Goal: Obtain resource: Download file/media

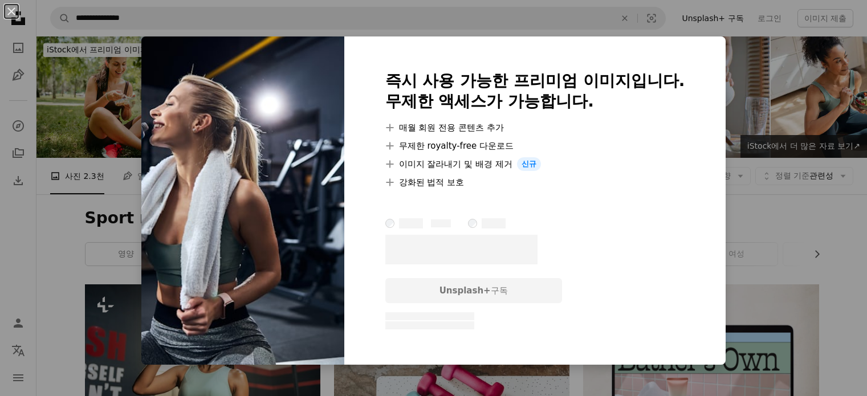
scroll to position [1851, 0]
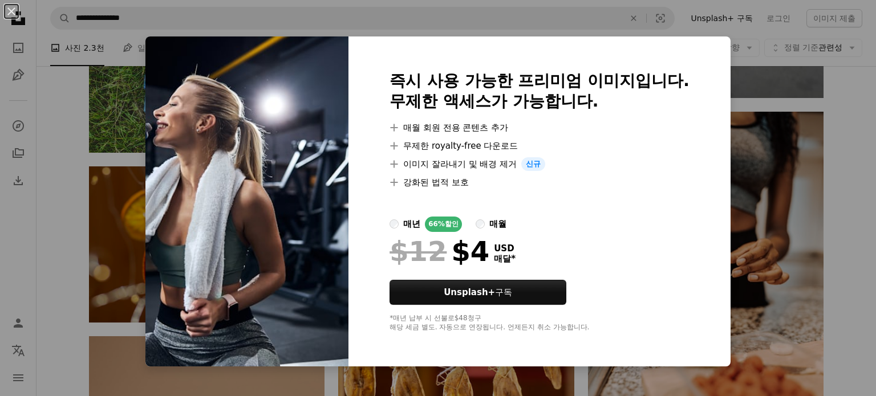
click at [63, 197] on div "An X shape 즉시 사용 가능한 프리미엄 이미지입니다. 무제한 액세스가 가능합니다. A plus sign 매월 회원 전용 콘텐츠 추가 A…" at bounding box center [438, 198] width 876 height 396
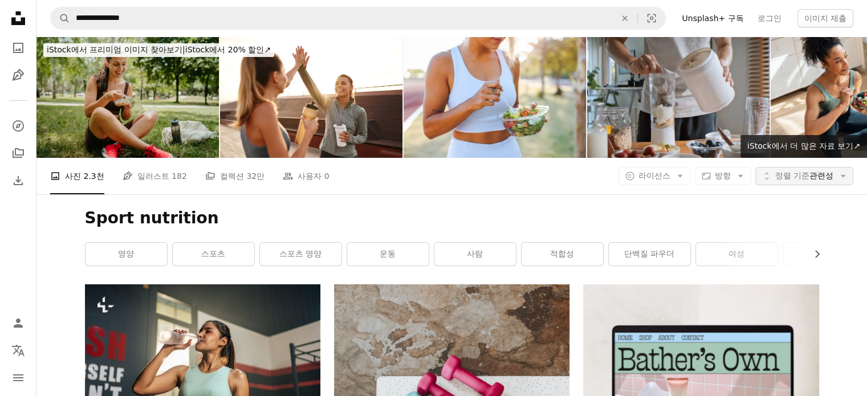
click at [793, 173] on span "정렬 기준" at bounding box center [793, 175] width 34 height 9
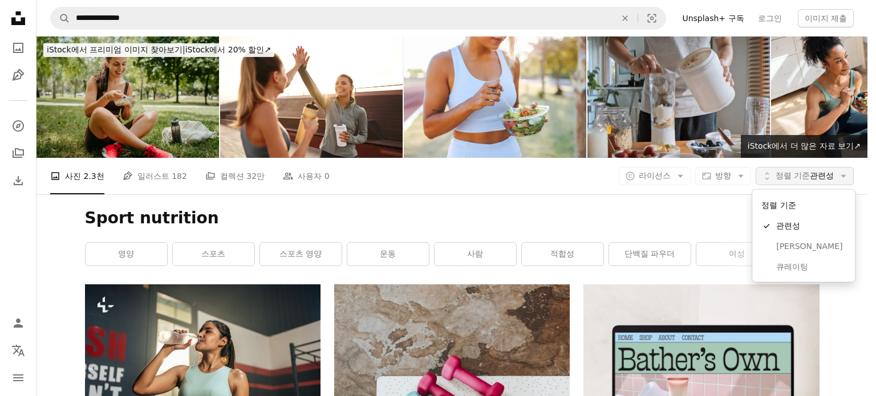
click at [793, 173] on span "정렬 기준" at bounding box center [793, 175] width 34 height 9
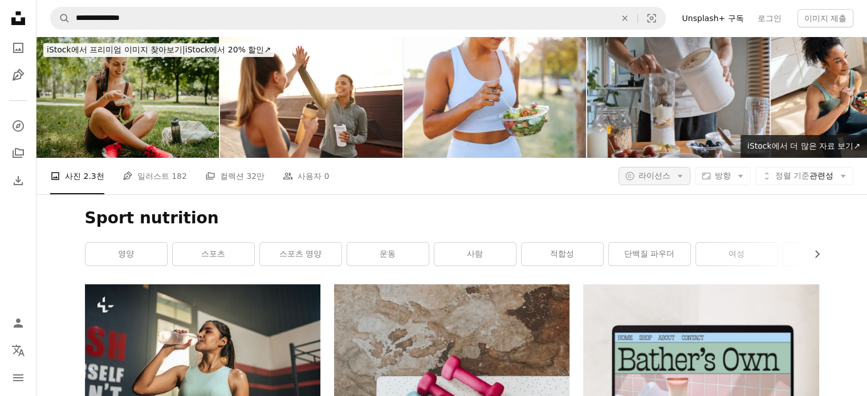
click at [633, 181] on button "A copyright icon © 라이선스 Arrow down" at bounding box center [655, 176] width 72 height 18
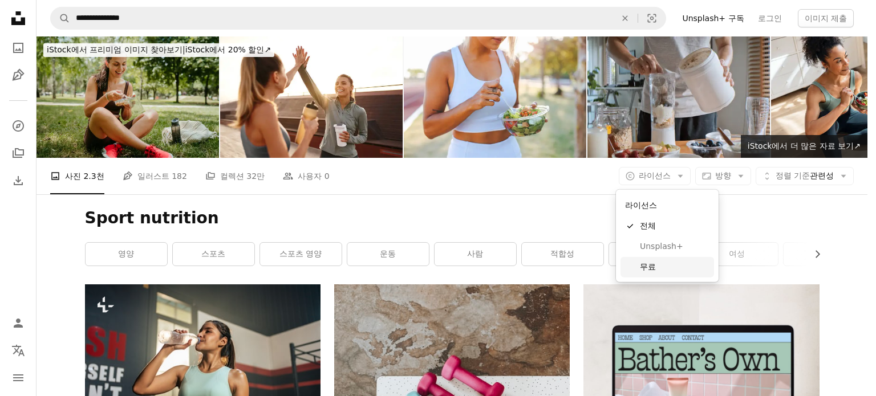
click at [650, 263] on span "무료" at bounding box center [675, 267] width 70 height 11
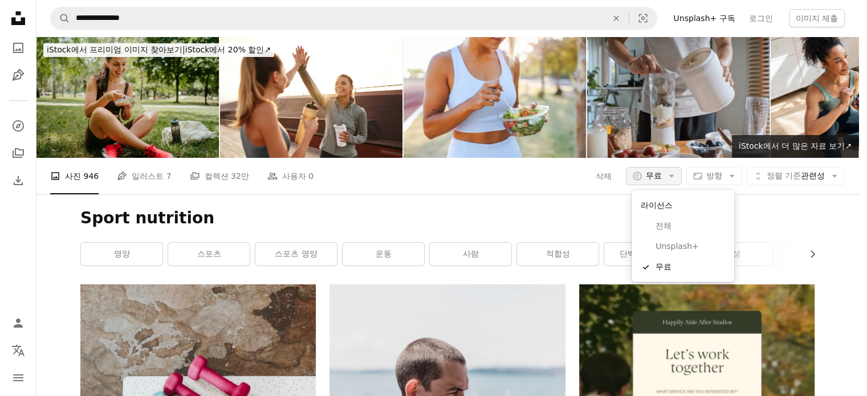
click at [662, 177] on span "무료" at bounding box center [654, 176] width 16 height 11
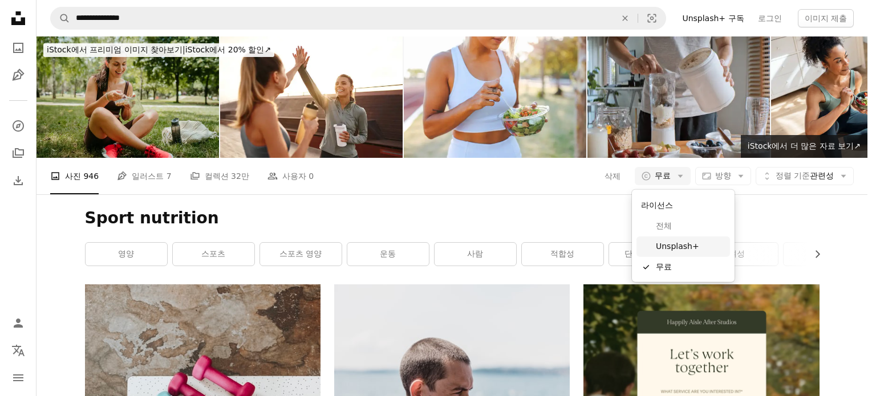
click at [683, 250] on span "Unsplash+" at bounding box center [691, 246] width 70 height 11
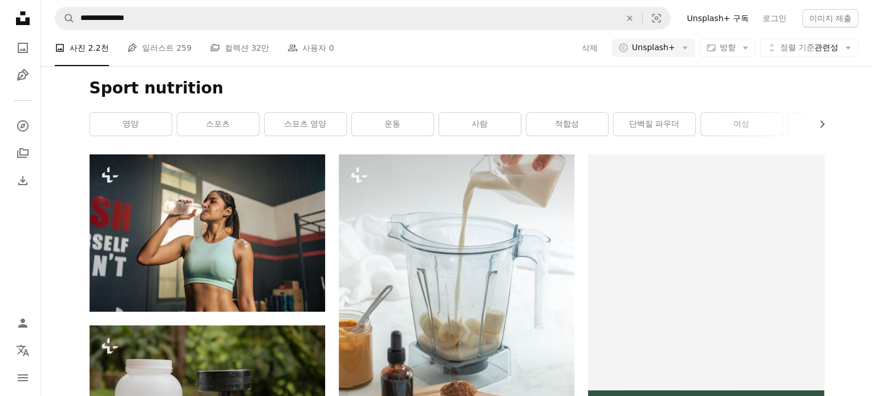
scroll to position [228, 0]
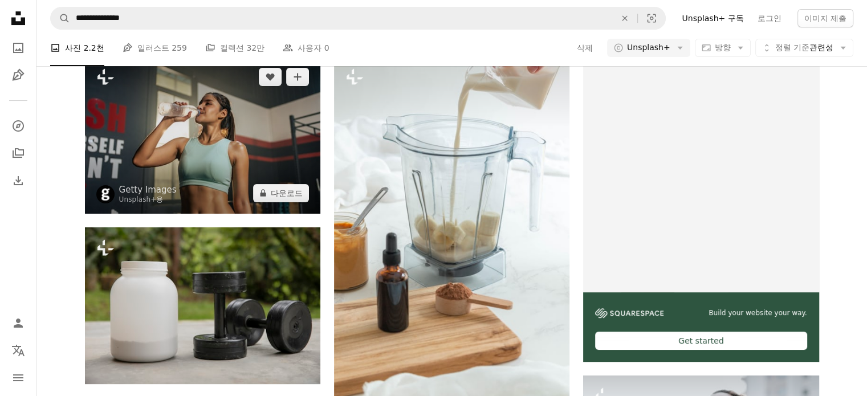
click at [205, 168] on img at bounding box center [203, 134] width 236 height 157
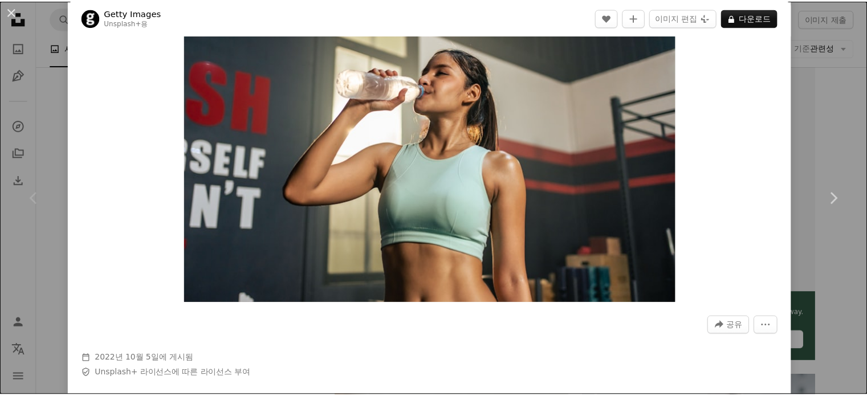
scroll to position [57, 0]
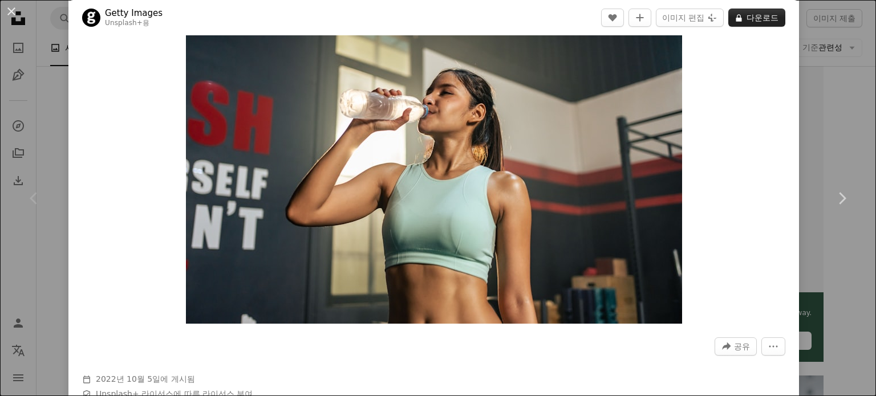
click at [757, 18] on button "A lock 다운로드" at bounding box center [756, 18] width 57 height 18
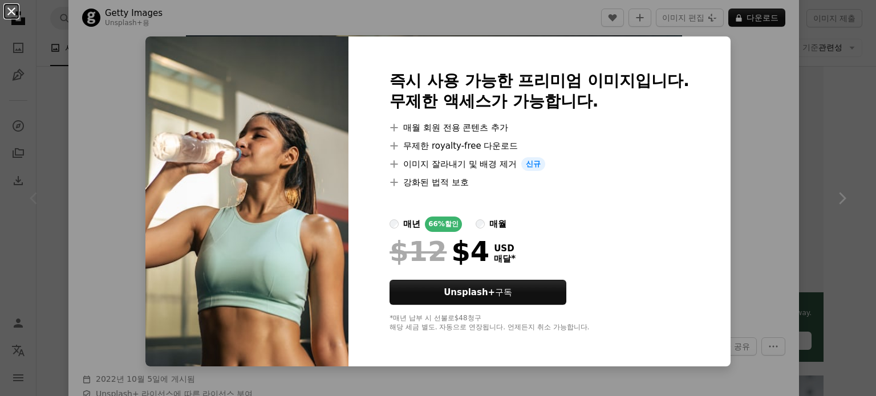
click at [6, 9] on button "An X shape" at bounding box center [12, 12] width 14 height 14
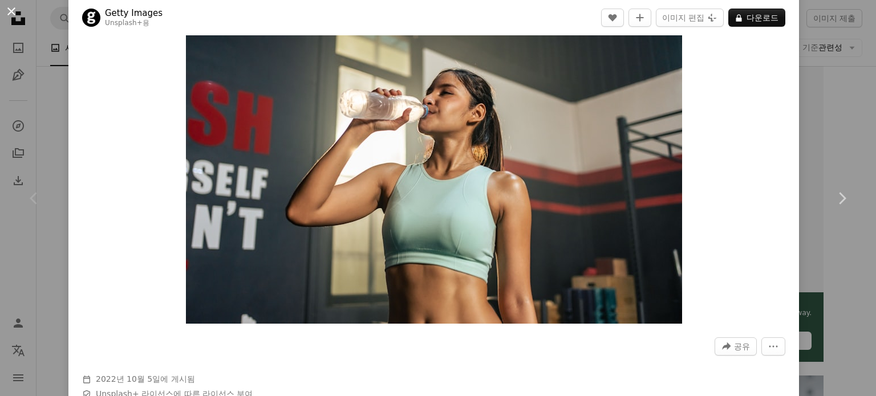
click at [8, 7] on button "An X shape" at bounding box center [12, 12] width 14 height 14
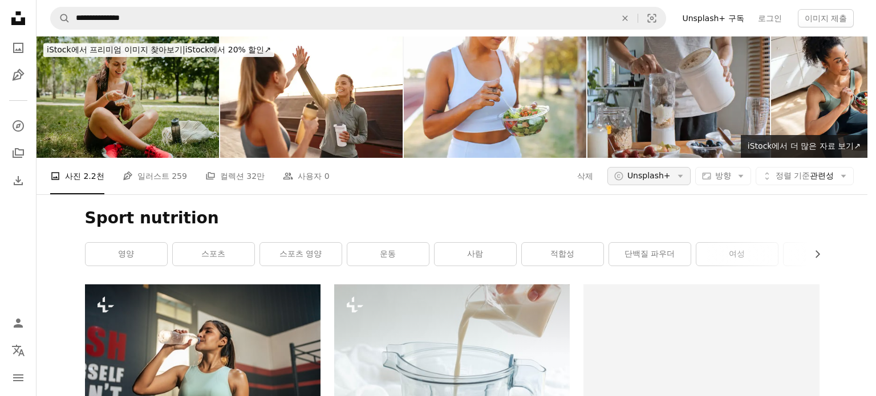
click at [669, 167] on button "A copyright icon © Unsplash+ Arrow down" at bounding box center [648, 176] width 83 height 18
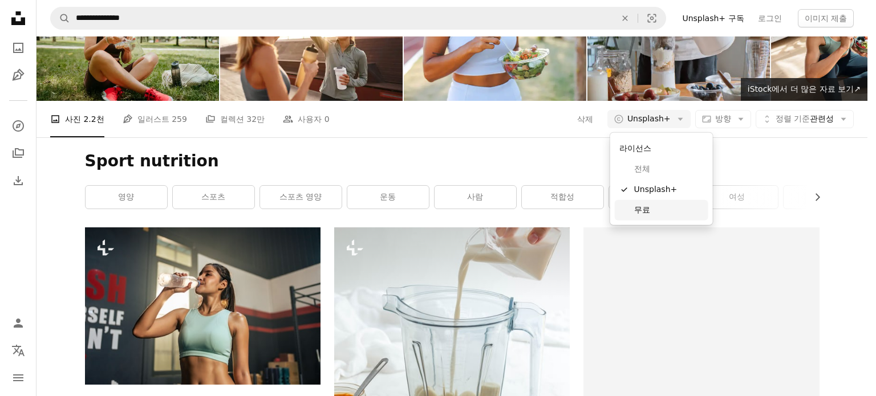
click at [654, 217] on link "무료" at bounding box center [662, 210] width 94 height 21
click at [649, 127] on button "A copyright icon © Unsplash+ Arrow down" at bounding box center [648, 119] width 83 height 18
click at [634, 217] on link "무료" at bounding box center [662, 210] width 94 height 21
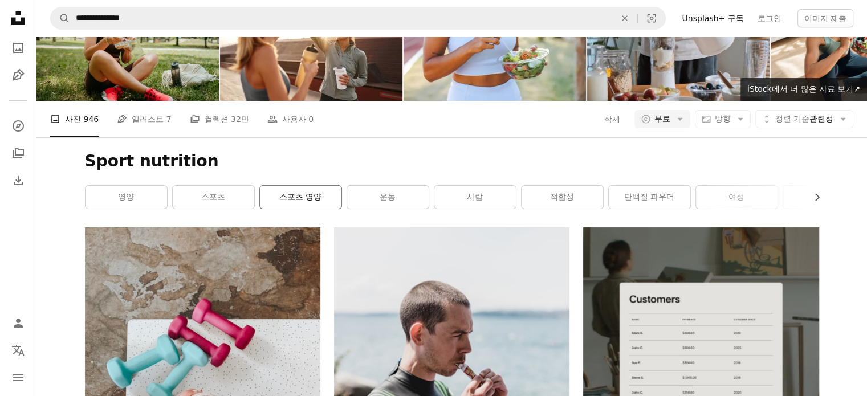
click at [295, 209] on link "스포츠 영양" at bounding box center [301, 197] width 82 height 23
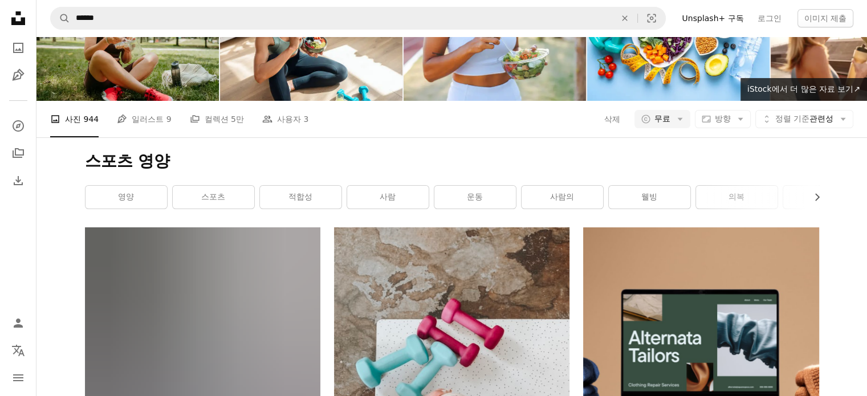
scroll to position [2101, 0]
